Goal: Find contact information: Find contact information

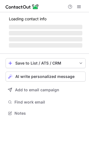
scroll to position [108, 89]
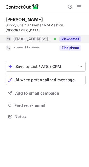
click at [69, 36] on button "View email" at bounding box center [70, 39] width 22 height 6
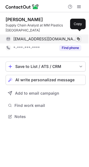
click at [78, 37] on span at bounding box center [78, 39] width 4 height 4
